Goal: Transaction & Acquisition: Obtain resource

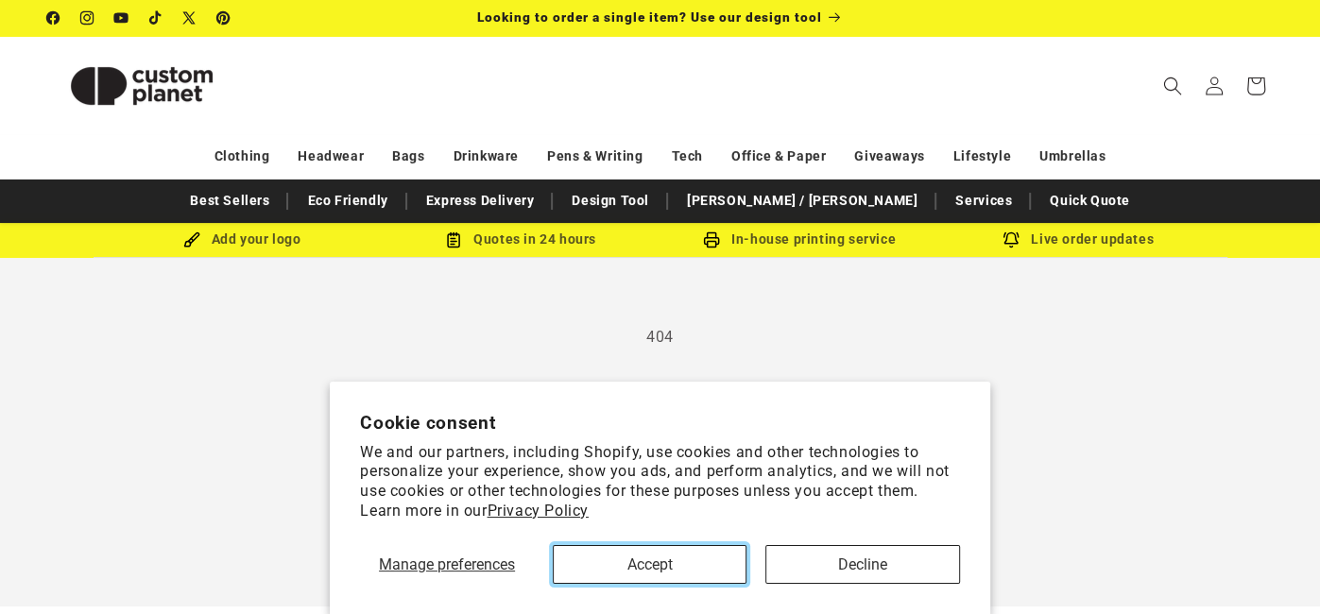
click at [716, 570] on button "Accept" at bounding box center [650, 564] width 194 height 39
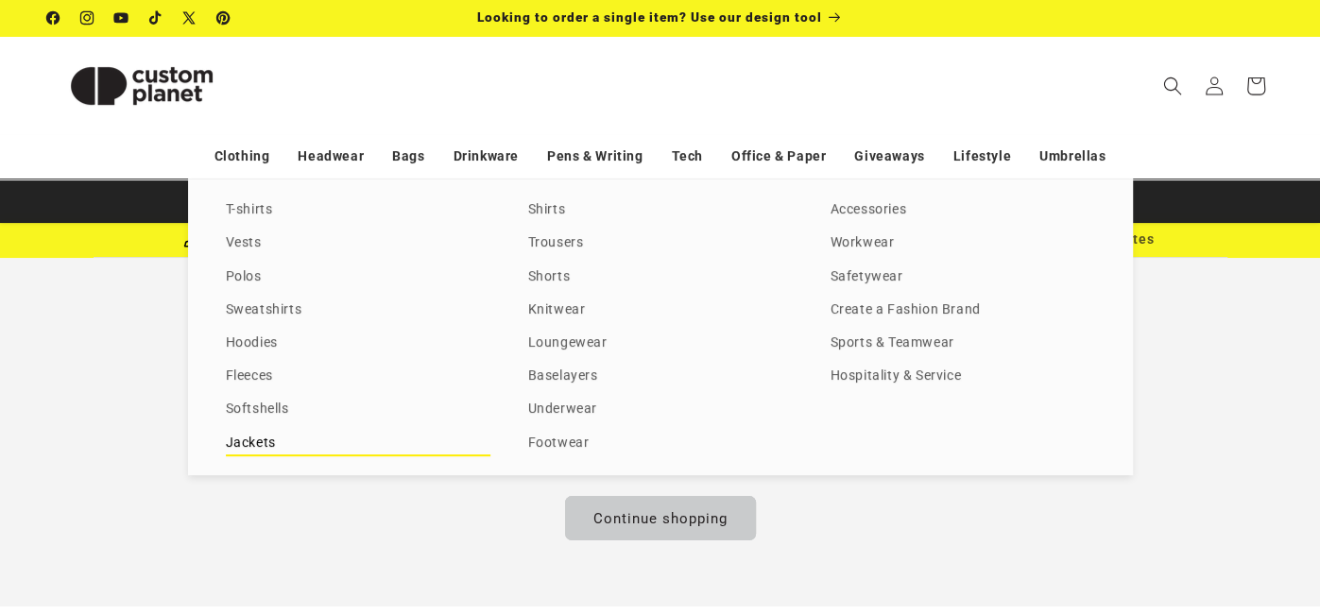
click at [281, 443] on link "Jackets" at bounding box center [358, 444] width 264 height 26
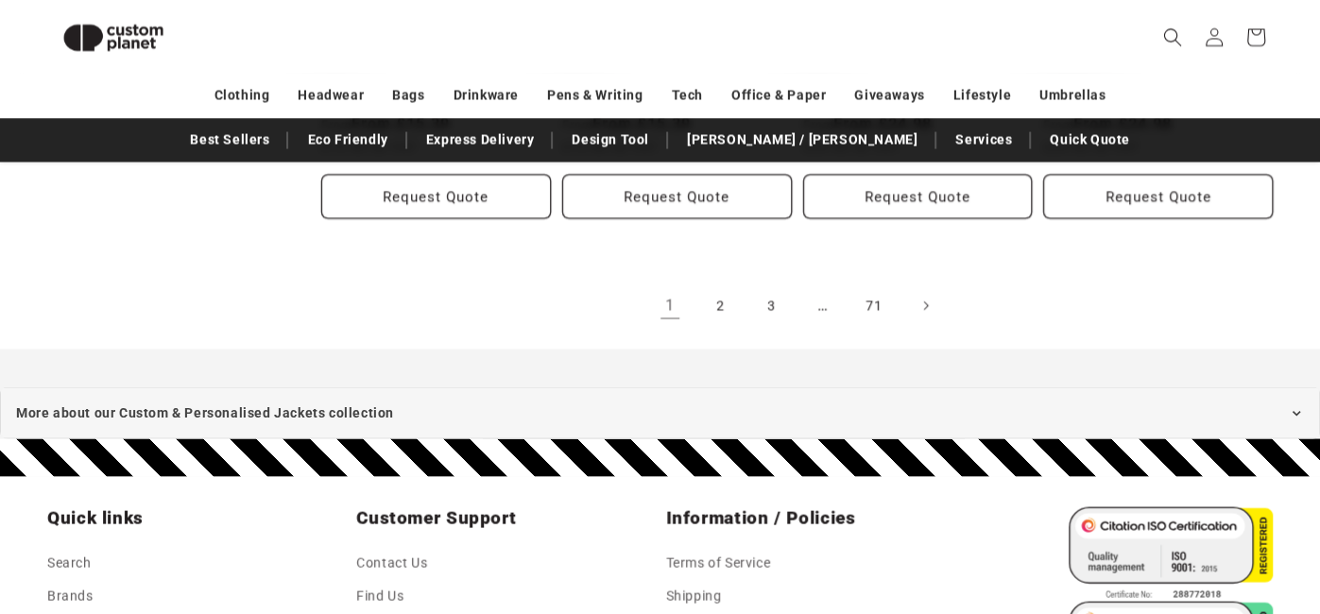
scroll to position [2318, 0]
click at [712, 284] on link "2" at bounding box center [721, 305] width 42 height 42
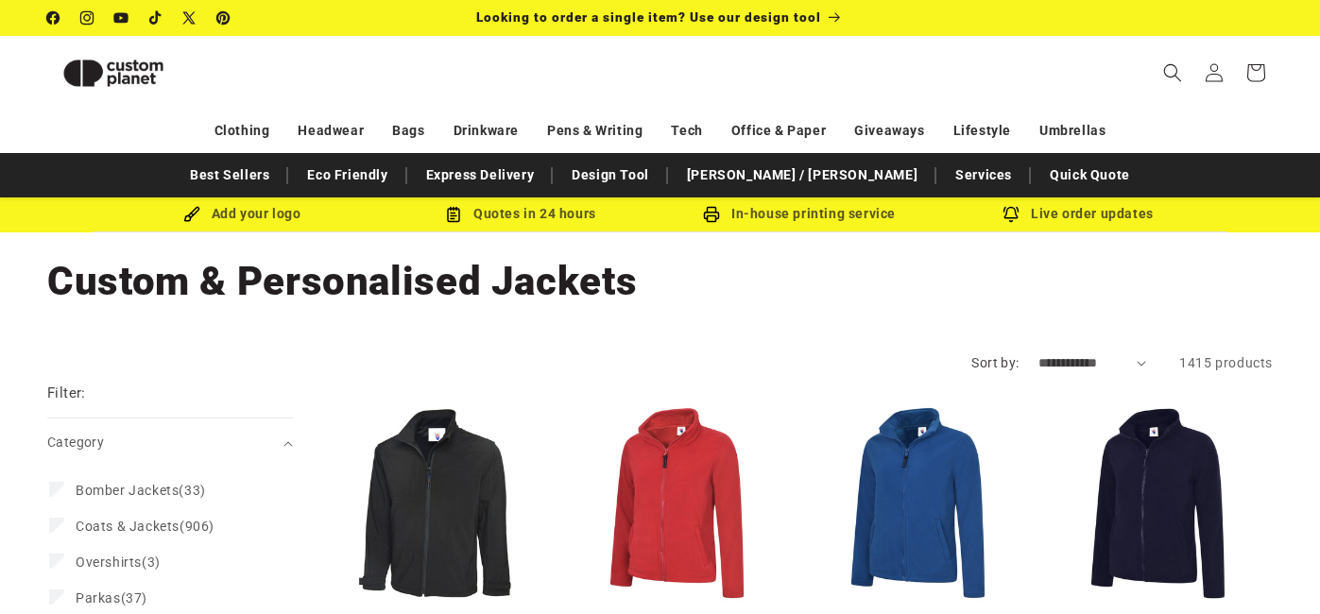
scroll to position [438, 0]
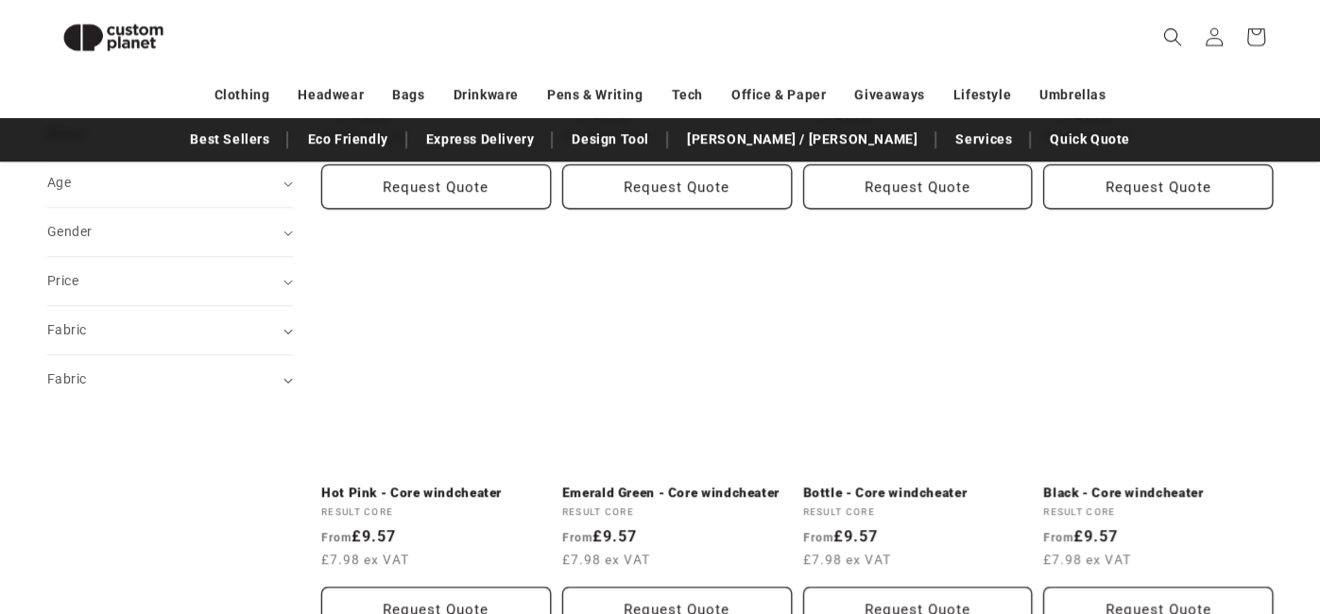
scroll to position [1003, 0]
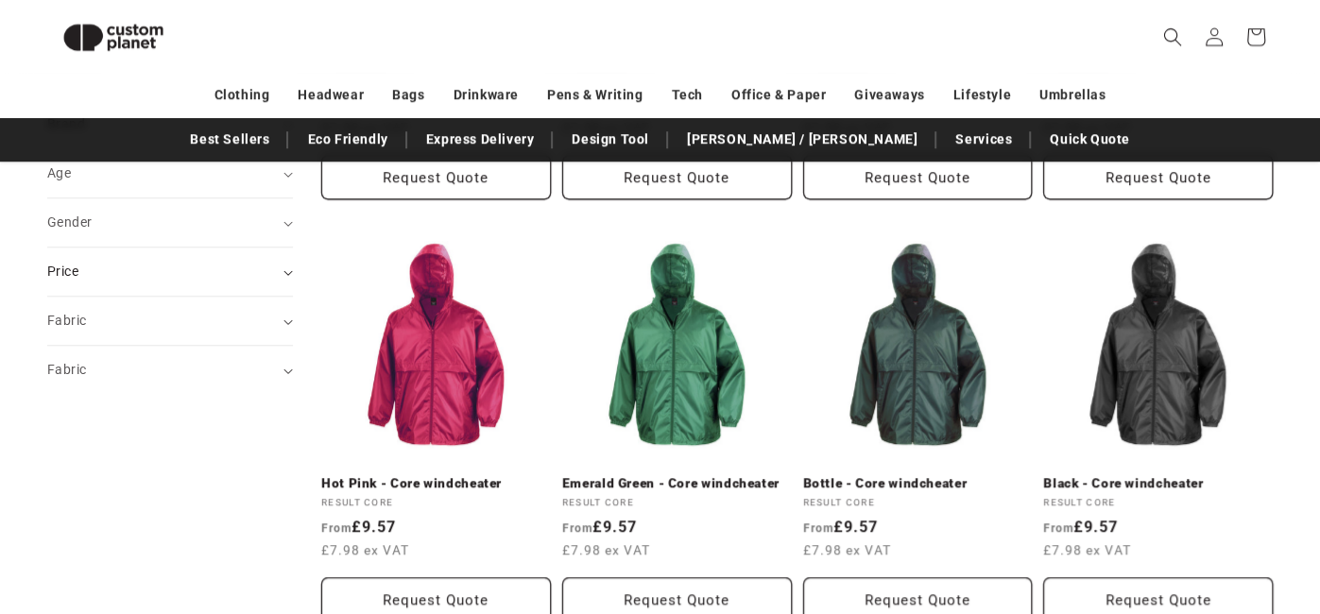
click at [137, 263] on div "Price" at bounding box center [162, 272] width 230 height 20
click at [128, 353] on input "From" at bounding box center [116, 374] width 107 height 43
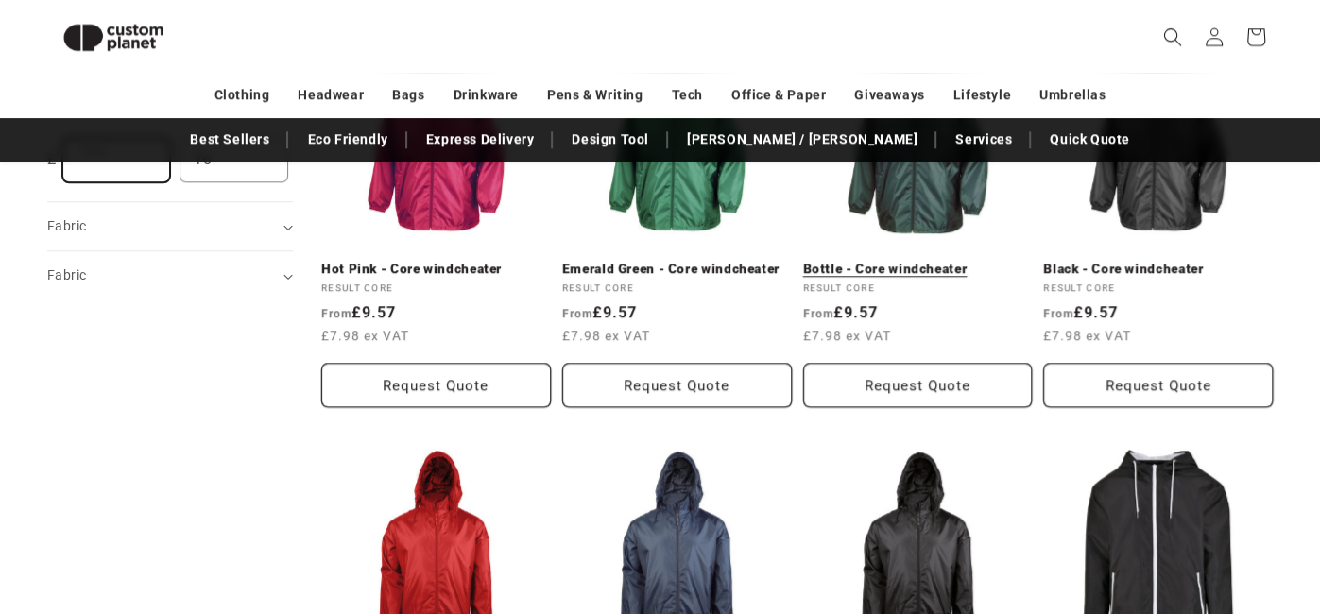
scroll to position [1216, 0]
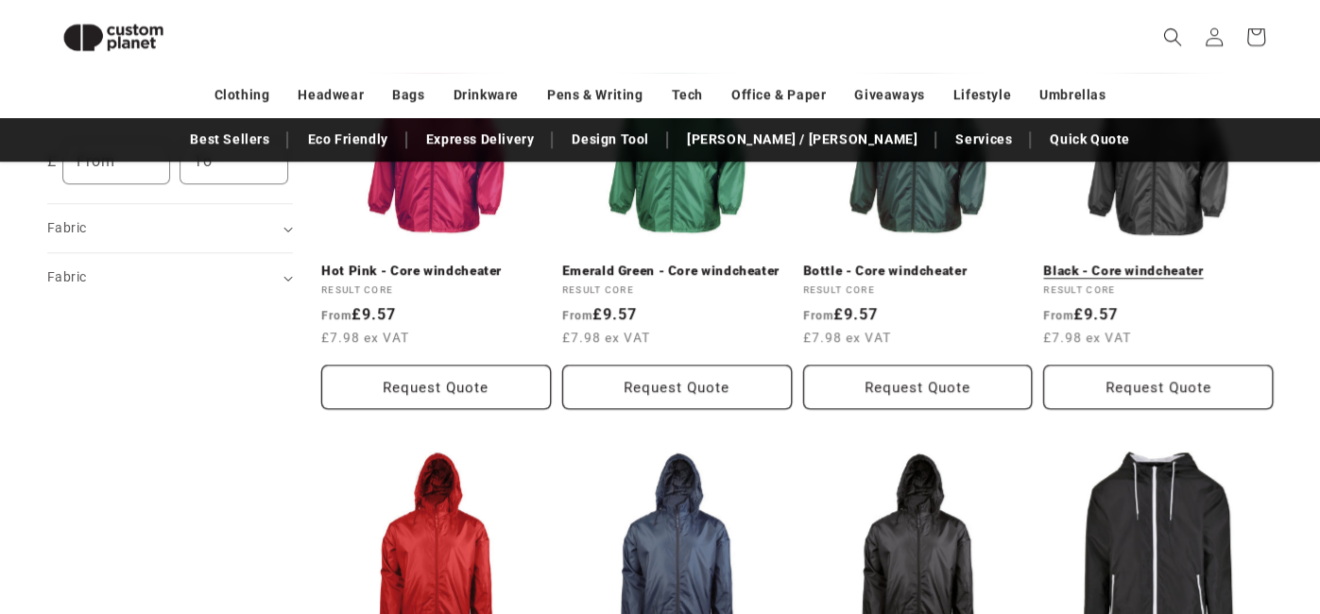
click at [1185, 263] on link "Black - Core windcheater" at bounding box center [1158, 271] width 230 height 17
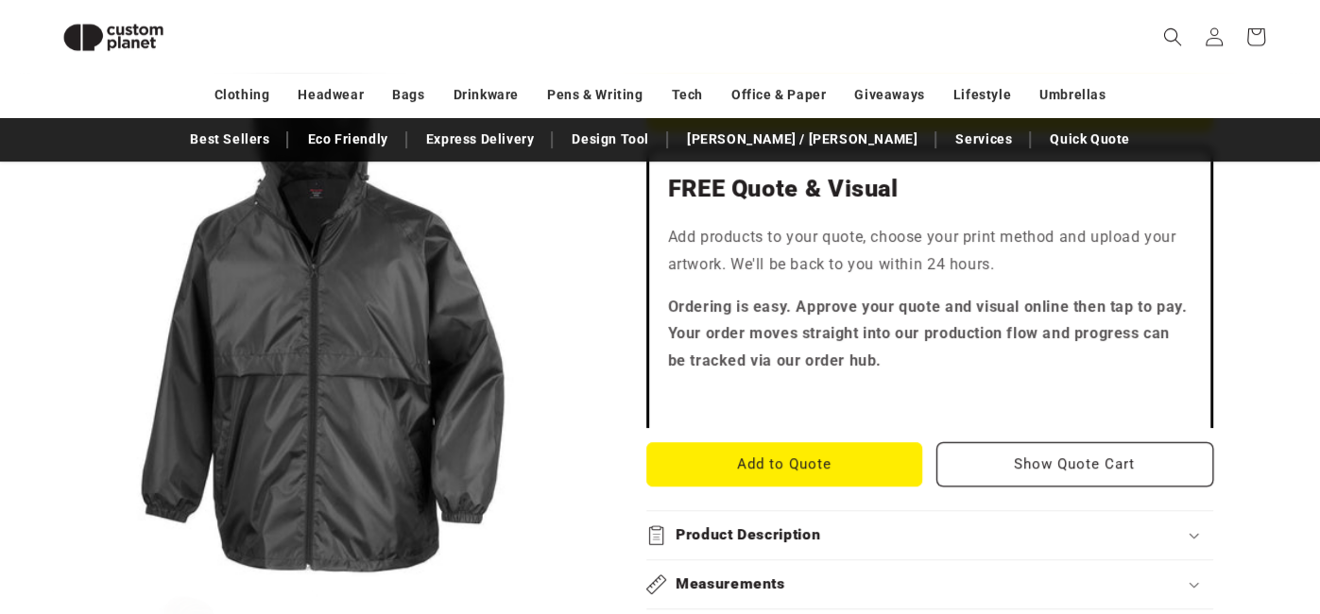
click at [898, 463] on button "Add to Quote" at bounding box center [784, 464] width 277 height 44
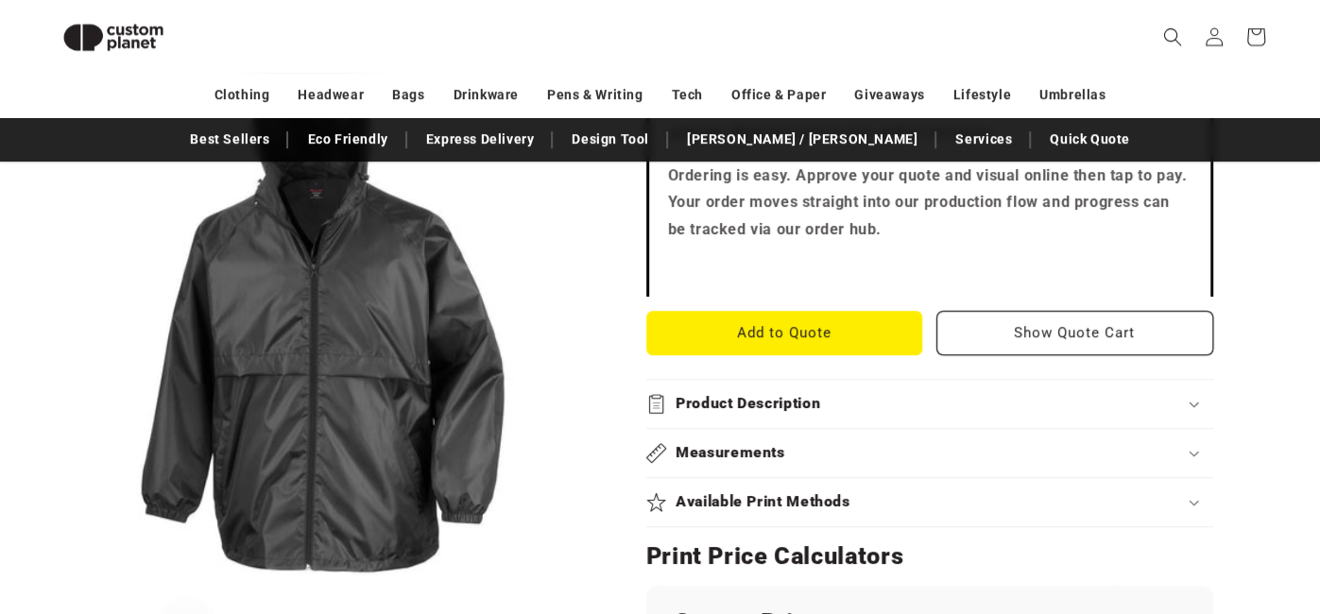
scroll to position [644, 0]
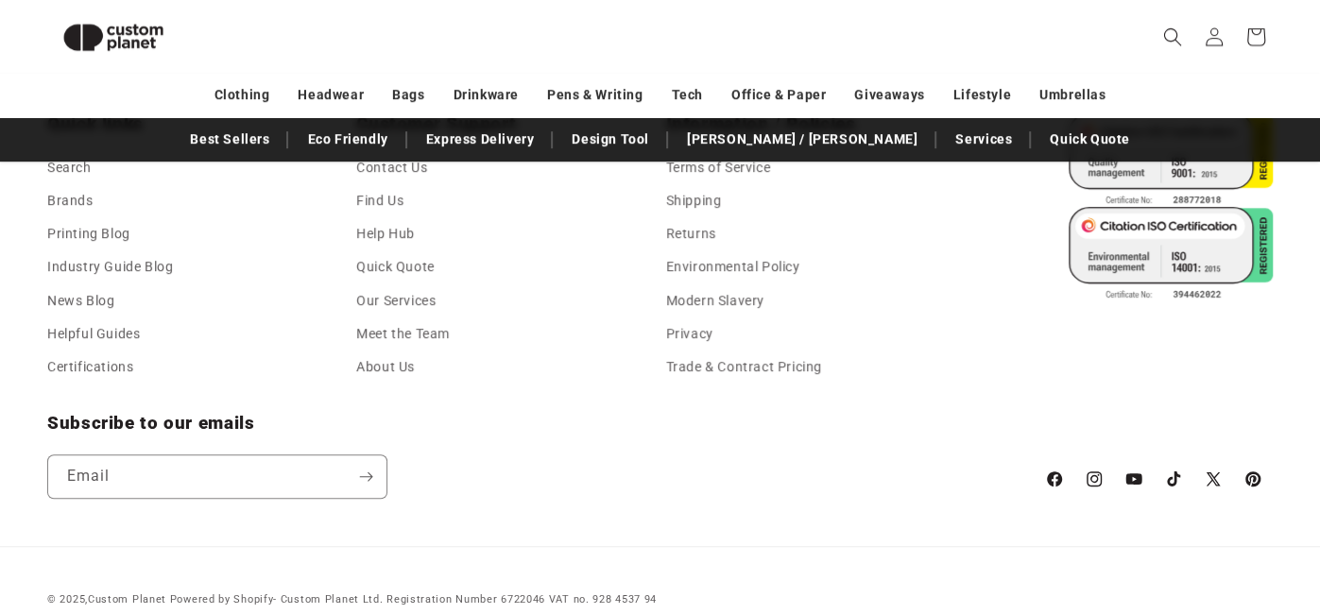
scroll to position [631, 0]
